Goal: Task Accomplishment & Management: Manage account settings

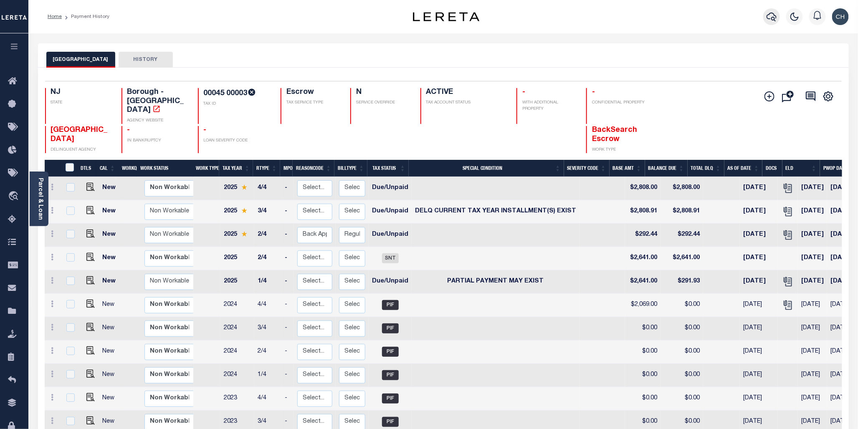
click at [768, 21] on icon "button" at bounding box center [772, 17] width 10 height 10
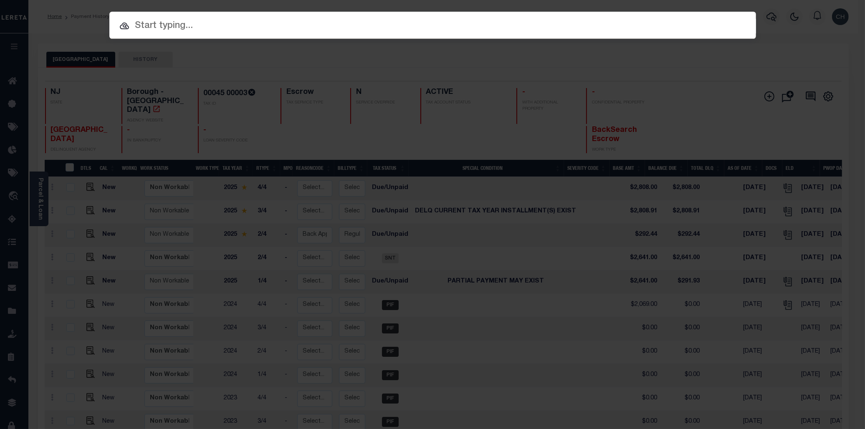
click at [142, 27] on input "text" at bounding box center [432, 26] width 647 height 15
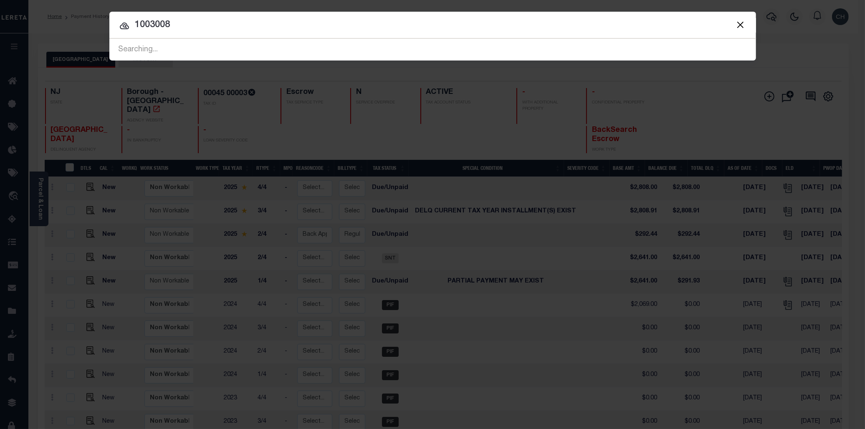
type input "10030089"
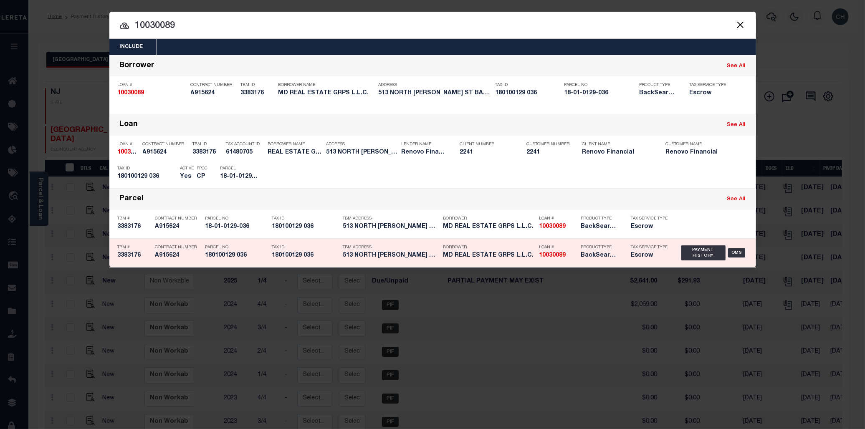
click at [299, 256] on h5 "180100129 036" at bounding box center [305, 255] width 67 height 7
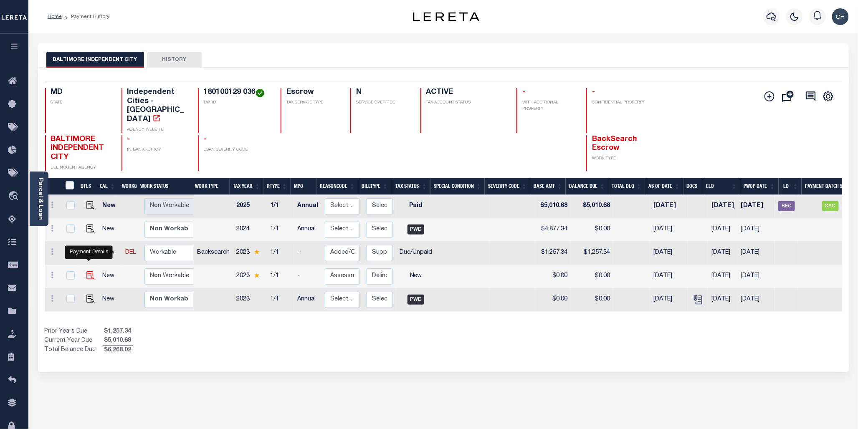
click at [87, 271] on img "" at bounding box center [90, 275] width 8 height 8
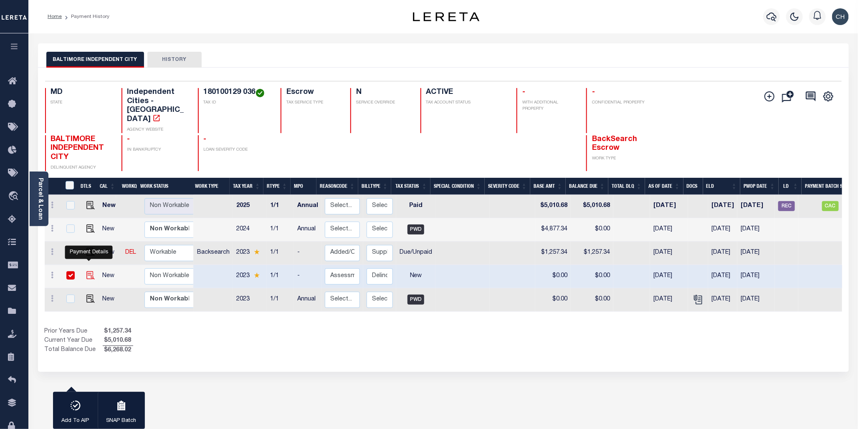
checkbox input "true"
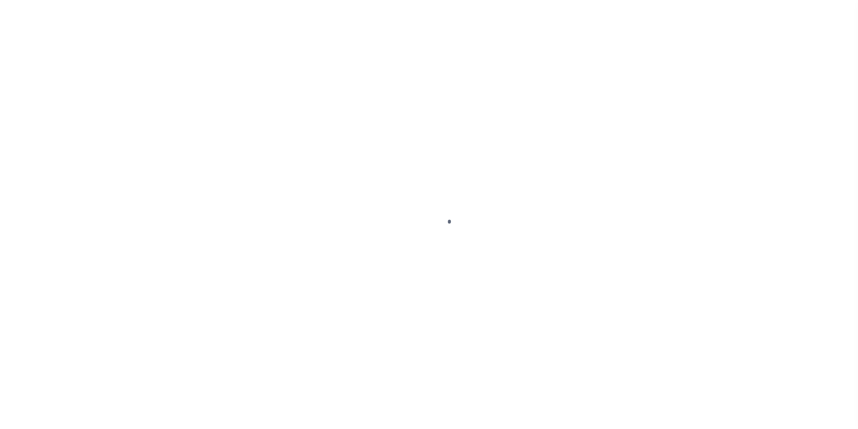
select select "NW2"
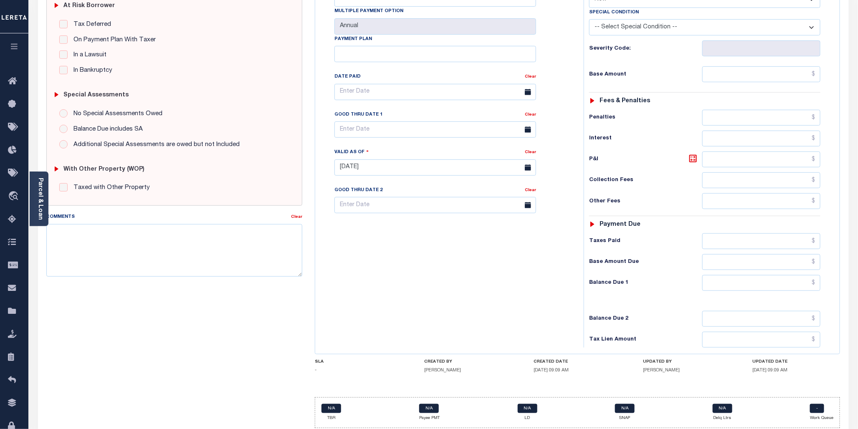
scroll to position [183, 0]
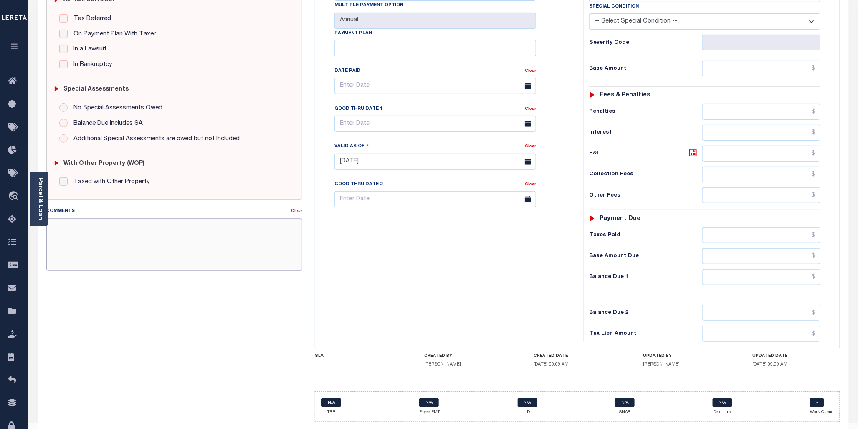
click at [88, 228] on textarea "Comments" at bounding box center [174, 244] width 256 height 53
paste textarea "CAS-49032 2023 Base $1,257.34 Lender Responsibility (ownership change) Total $1…"
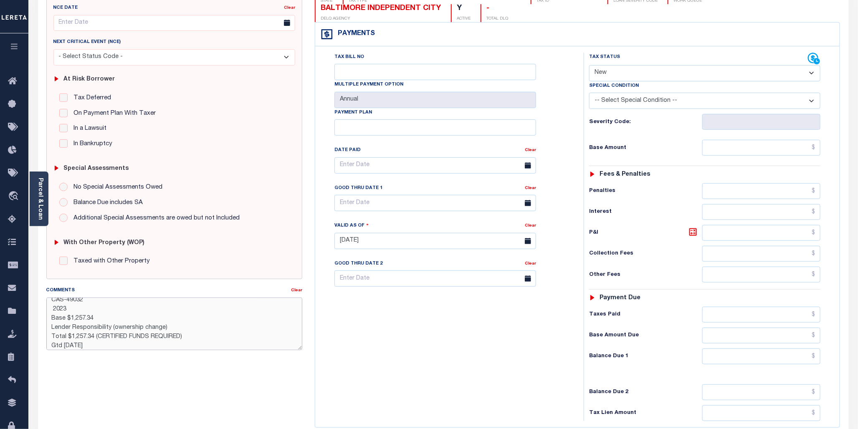
scroll to position [102, 0]
type textarea "CAS-49032 2023 Base $1,257.34 Lender Responsibility (ownership change) Total $1…"
click at [814, 75] on select "- Select Status Code - Open Due/Unpaid Paid Incomplete No Tax Due Internal Refu…" at bounding box center [704, 74] width 231 height 16
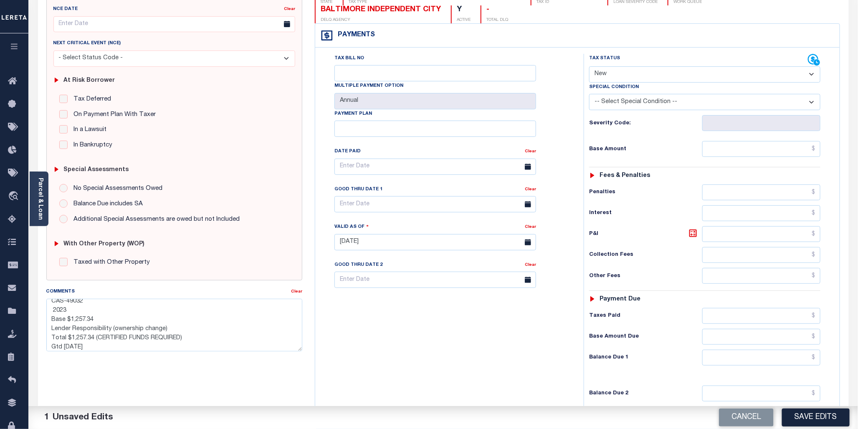
select select "DUE"
click at [589, 66] on select "- Select Status Code - Open Due/Unpaid Paid Incomplete No Tax Due Internal Refu…" at bounding box center [704, 74] width 231 height 16
click at [784, 150] on input "text" at bounding box center [761, 149] width 119 height 16
type input "$791.92"
drag, startPoint x: 768, startPoint y: 362, endPoint x: 811, endPoint y: 339, distance: 47.8
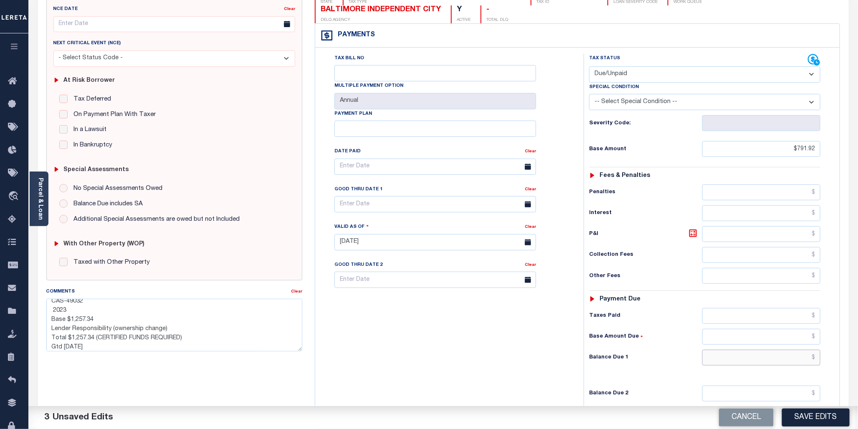
click at [768, 362] on input "text" at bounding box center [761, 358] width 119 height 16
type input "$791.92"
click at [409, 206] on input "text" at bounding box center [436, 204] width 202 height 16
click at [438, 318] on span "31" at bounding box center [436, 317] width 16 height 16
type input "[DATE]"
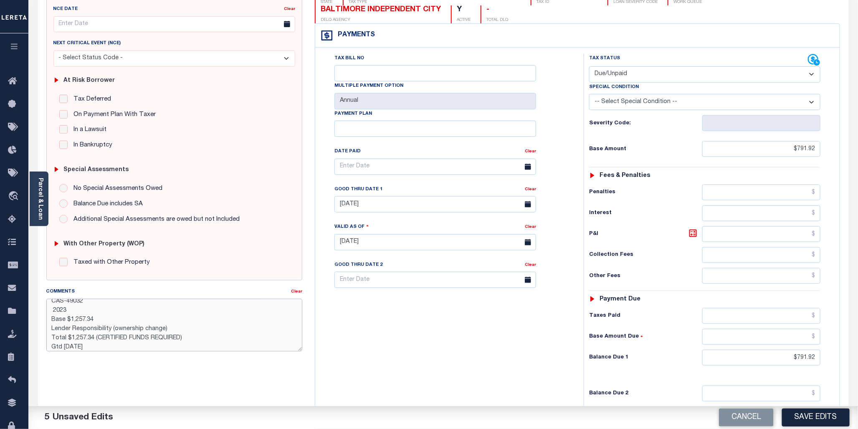
click at [194, 337] on textarea "CAS-49032 2023 Base $1,257.34 Lender Responsibility (ownership change) Total $1…" at bounding box center [174, 325] width 256 height 53
drag, startPoint x: 70, startPoint y: 339, endPoint x: 94, endPoint y: 340, distance: 23.8
click at [94, 340] on textarea "CAS-49032 2023 Base $1,257.34 Lender Responsibility (ownership change) Total $1…" at bounding box center [174, 325] width 256 height 53
drag, startPoint x: 70, startPoint y: 322, endPoint x: 98, endPoint y: 315, distance: 29.3
click at [96, 318] on textarea "CAS-49032 2023 Base $1,257.34 Lender Responsibility (ownership change) Total $7…" at bounding box center [174, 325] width 256 height 53
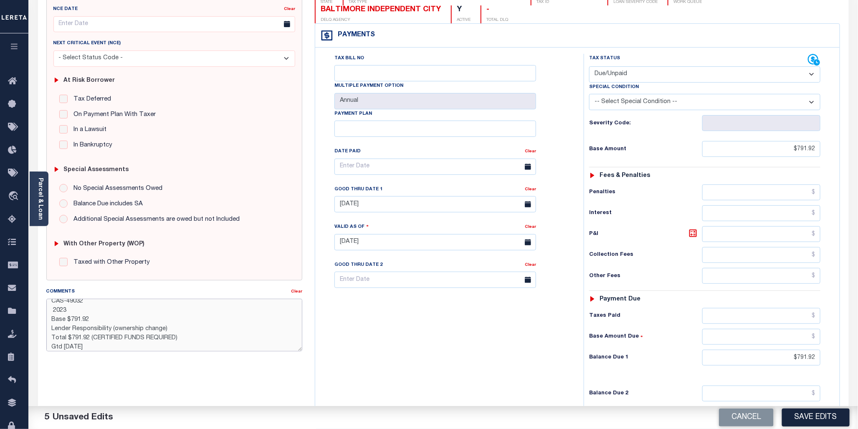
click at [184, 336] on textarea "CAS-49032 2023 Base $791.92 Lender Responsibility (ownership change) Total $791…" at bounding box center [174, 325] width 256 height 53
click at [174, 347] on textarea "CAS-49032 2023 Base $791.92 Lender Responsibility (ownership change) Total $791…" at bounding box center [174, 325] width 256 height 53
type textarea "CAS-49032 2023 Base $791.92 Lender Responsibility (ownership change) Total $791…"
click at [822, 415] on button "Save Edits" at bounding box center [816, 418] width 68 height 18
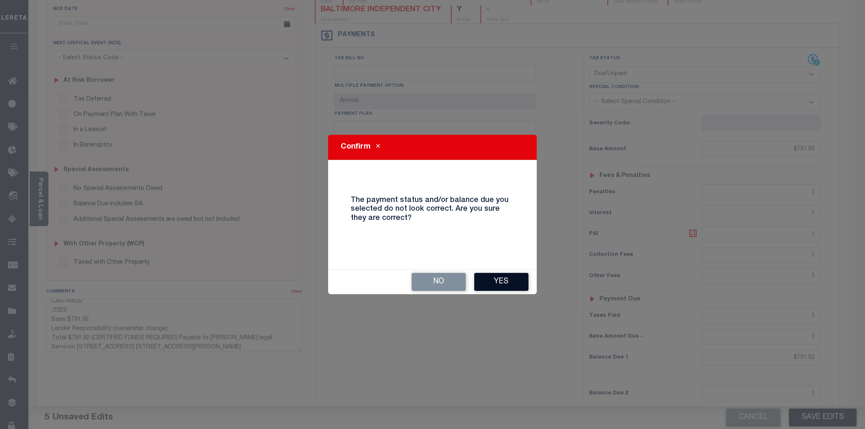
click at [500, 278] on button "Yes" at bounding box center [501, 282] width 54 height 18
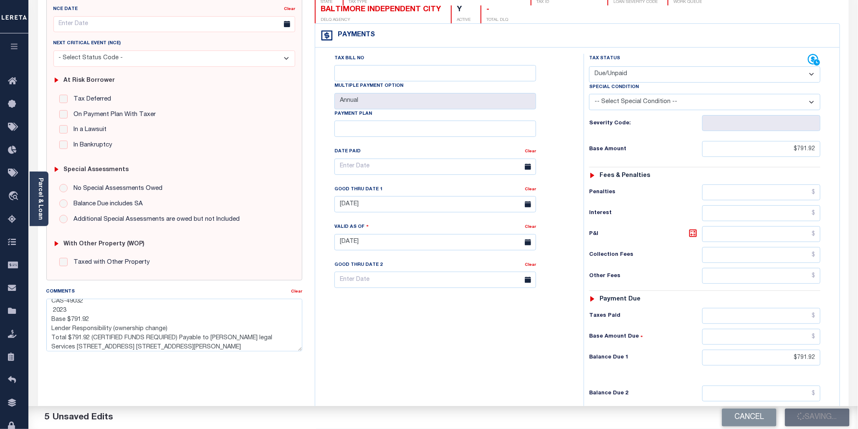
checkbox input "false"
type textarea "CAS-49032 2023 Base $791.92 Lender Responsibility (ownership change) Total $791…"
type input "$791.92"
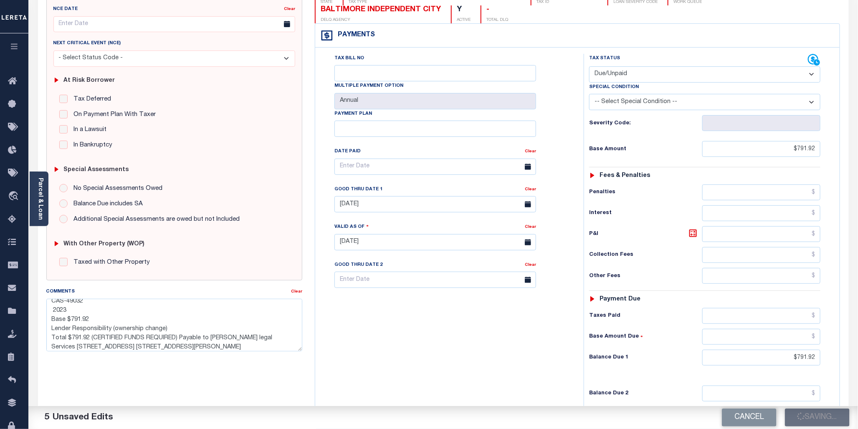
type input "$791.92"
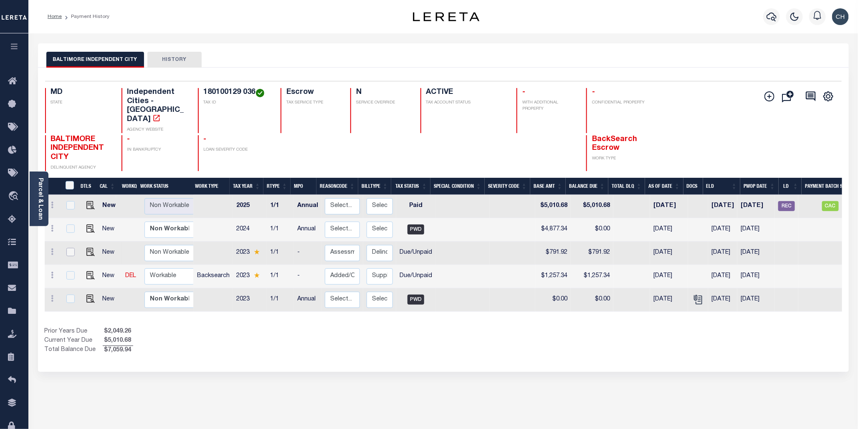
click at [69, 248] on input "checkbox" at bounding box center [70, 252] width 8 height 8
checkbox input "true"
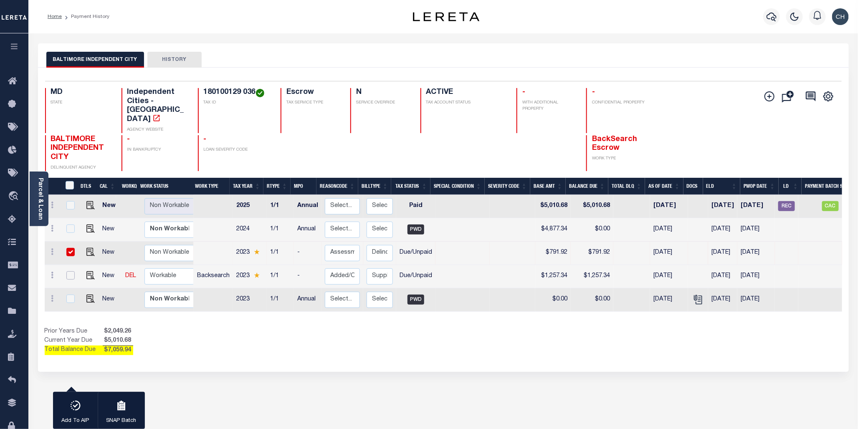
click at [66, 271] on input "checkbox" at bounding box center [70, 275] width 8 height 8
checkbox input "true"
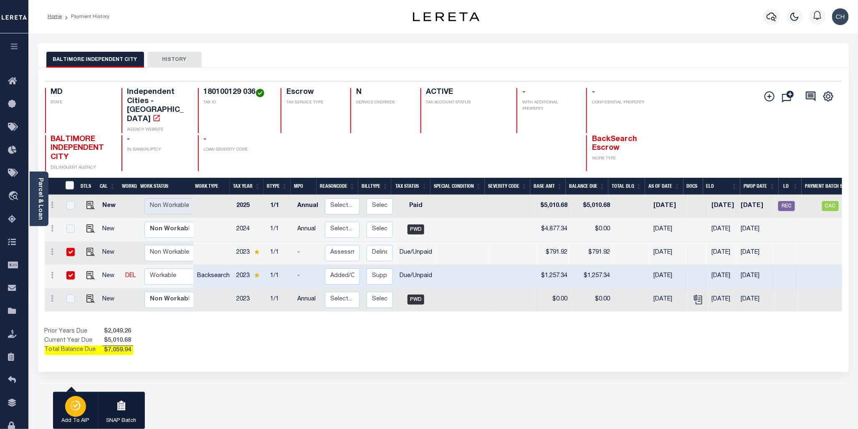
click at [77, 410] on icon "button" at bounding box center [76, 406] width 12 height 10
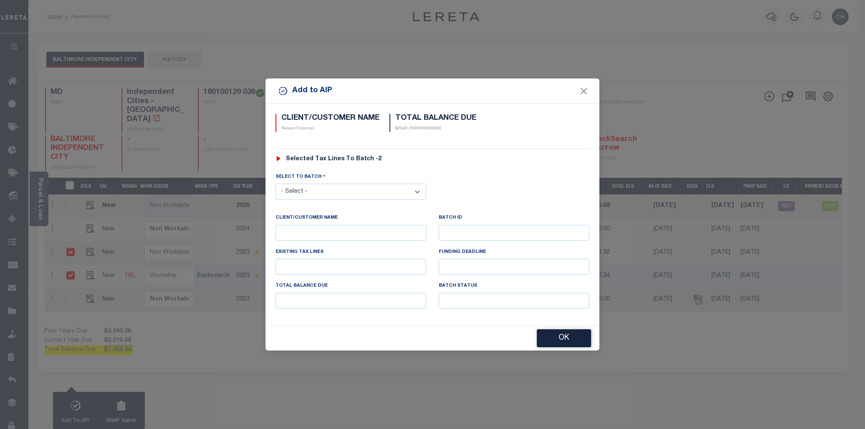
click at [419, 194] on select "- Select - 42380 42965 43235 43299 43683 44436 44450 44938 45028 45180 45253 45…" at bounding box center [351, 192] width 151 height 16
select select "46693"
click at [276, 184] on select "- Select - 42380 42965 43235 43299 43683 44436 44450 44938 45028 45180 45253 45…" at bounding box center [351, 192] width 151 height 16
click at [566, 339] on button "OK" at bounding box center [564, 339] width 54 height 18
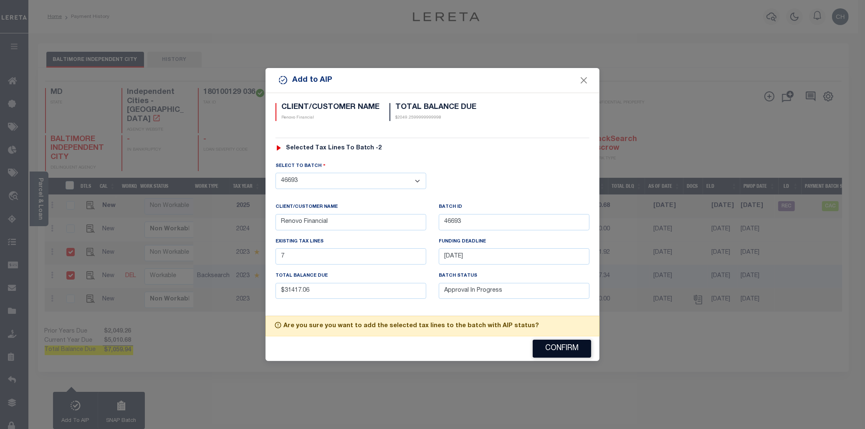
click at [562, 352] on button "Confirm" at bounding box center [562, 349] width 58 height 18
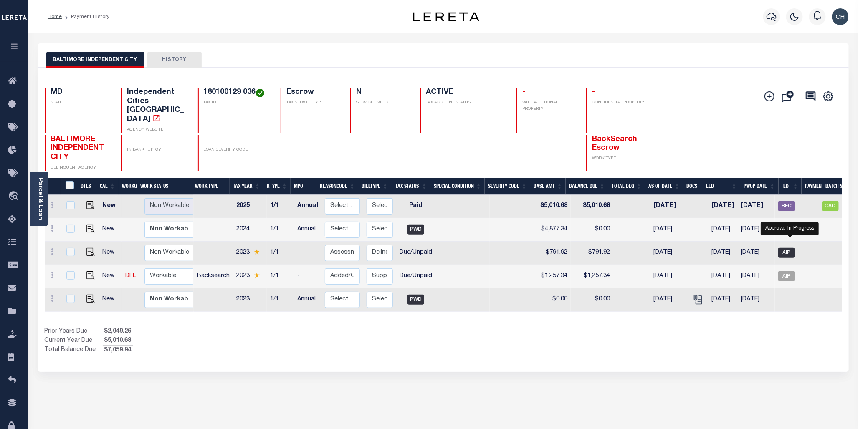
click at [788, 248] on span "AIP" at bounding box center [787, 253] width 17 height 10
checkbox input "true"
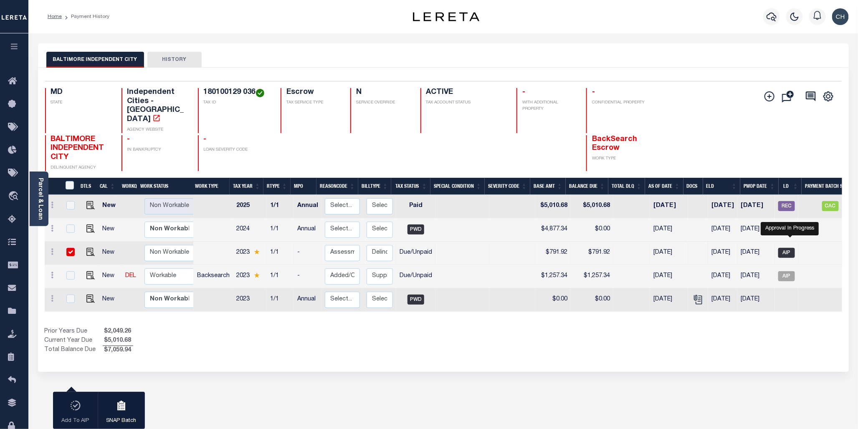
click at [788, 248] on span "AIP" at bounding box center [787, 253] width 17 height 10
checkbox input "false"
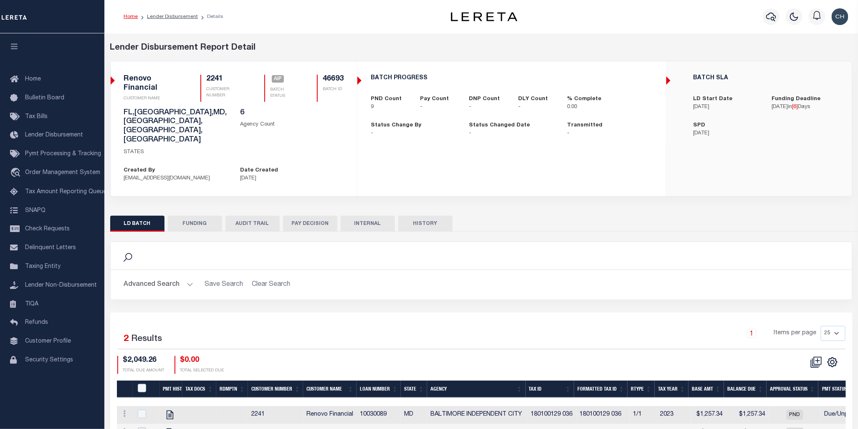
click at [143, 428] on input "checkbox" at bounding box center [142, 432] width 8 height 8
checkbox input "true"
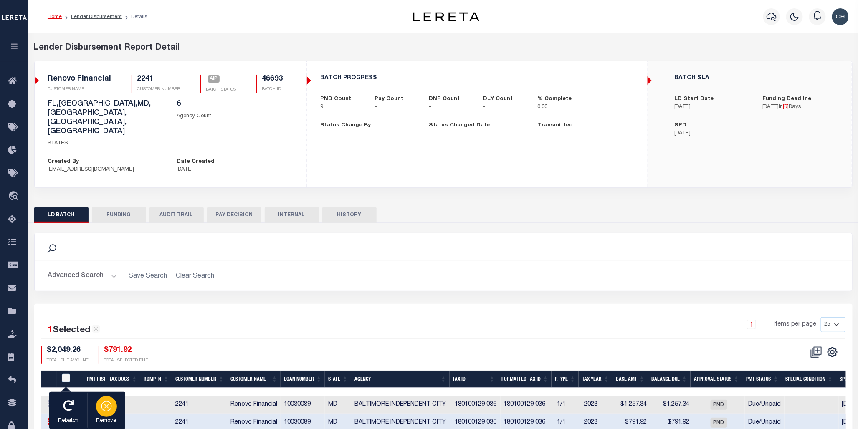
click at [107, 411] on icon "button" at bounding box center [107, 406] width 12 height 12
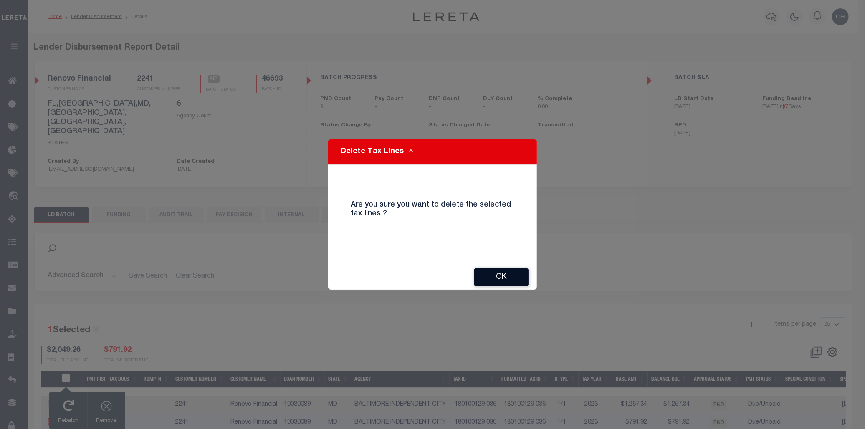
click at [505, 282] on button "OK" at bounding box center [501, 278] width 54 height 18
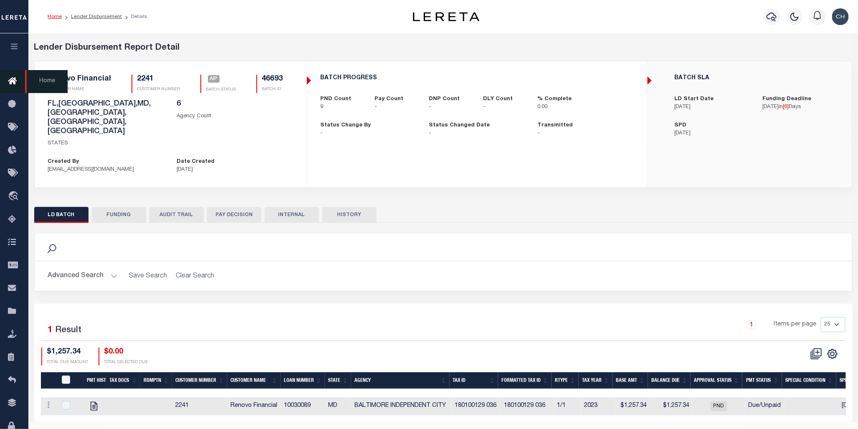
click at [14, 81] on icon at bounding box center [14, 81] width 13 height 10
